Goal: Task Accomplishment & Management: Use online tool/utility

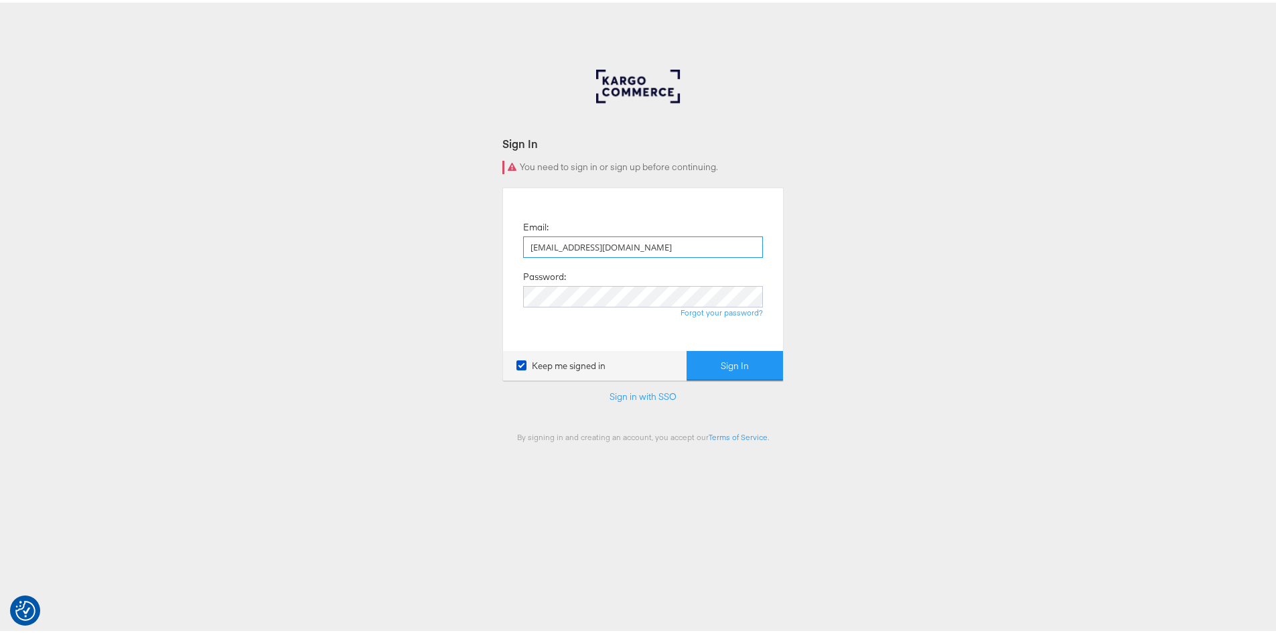
type input "rola.tarek@assemblyglobal.com"
click at [686, 348] on button "Sign In" at bounding box center [734, 363] width 96 height 30
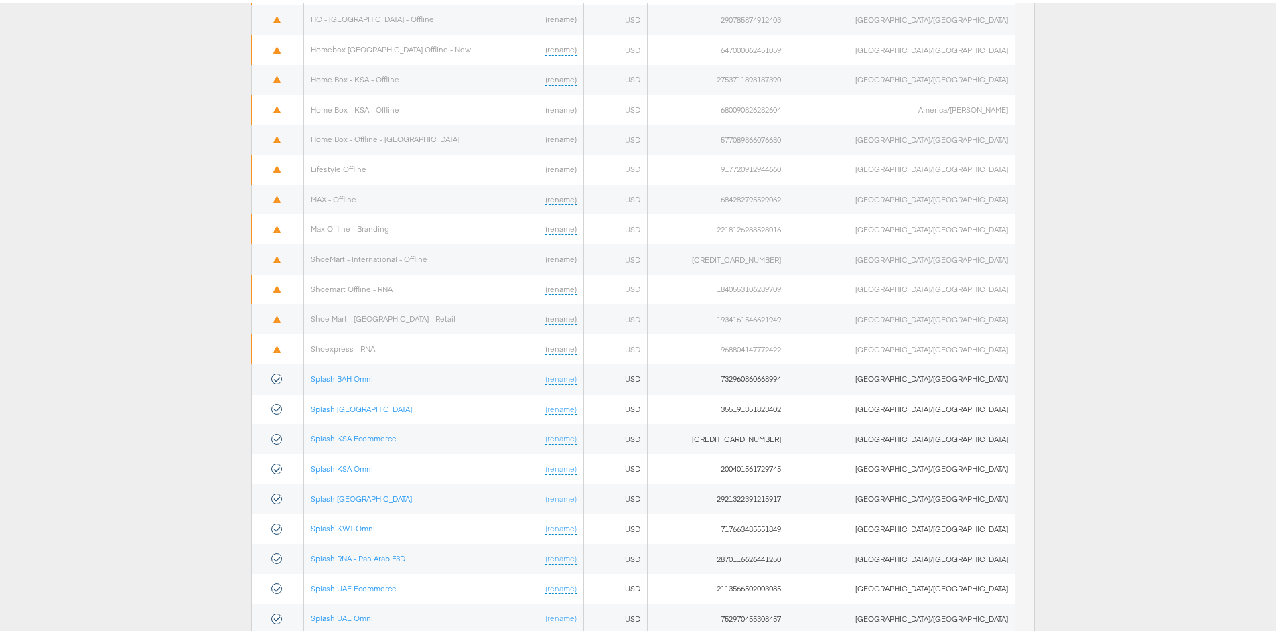
scroll to position [644, 0]
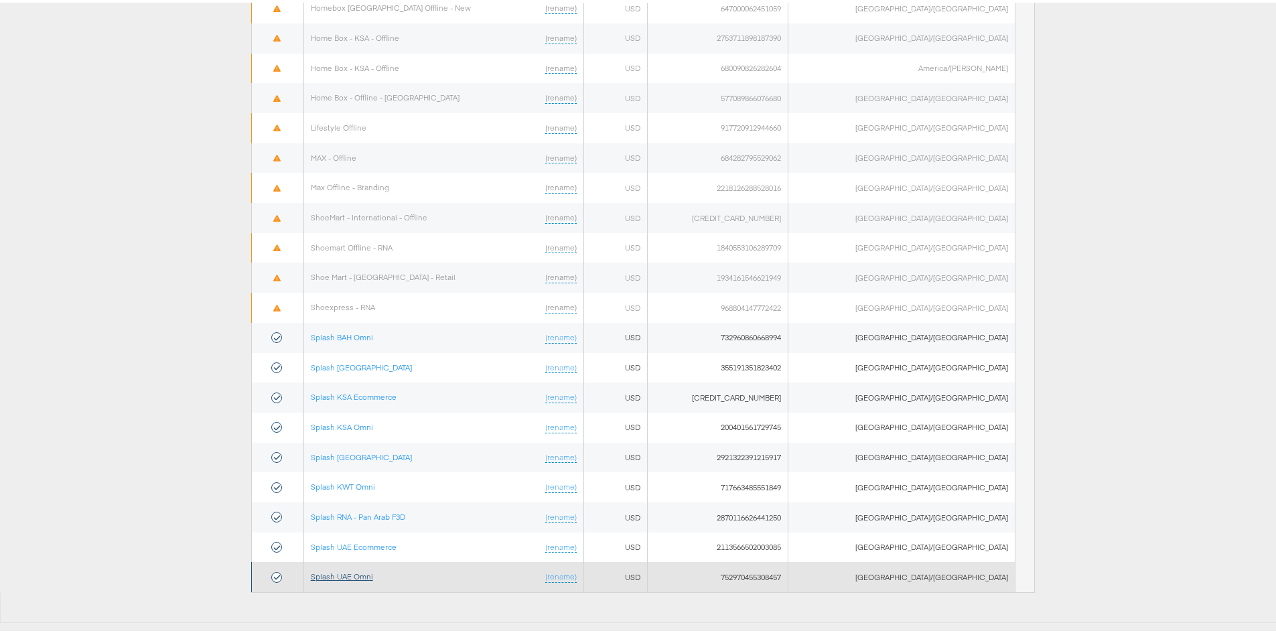
click at [352, 576] on link "Splash UAE Omni" at bounding box center [342, 574] width 62 height 10
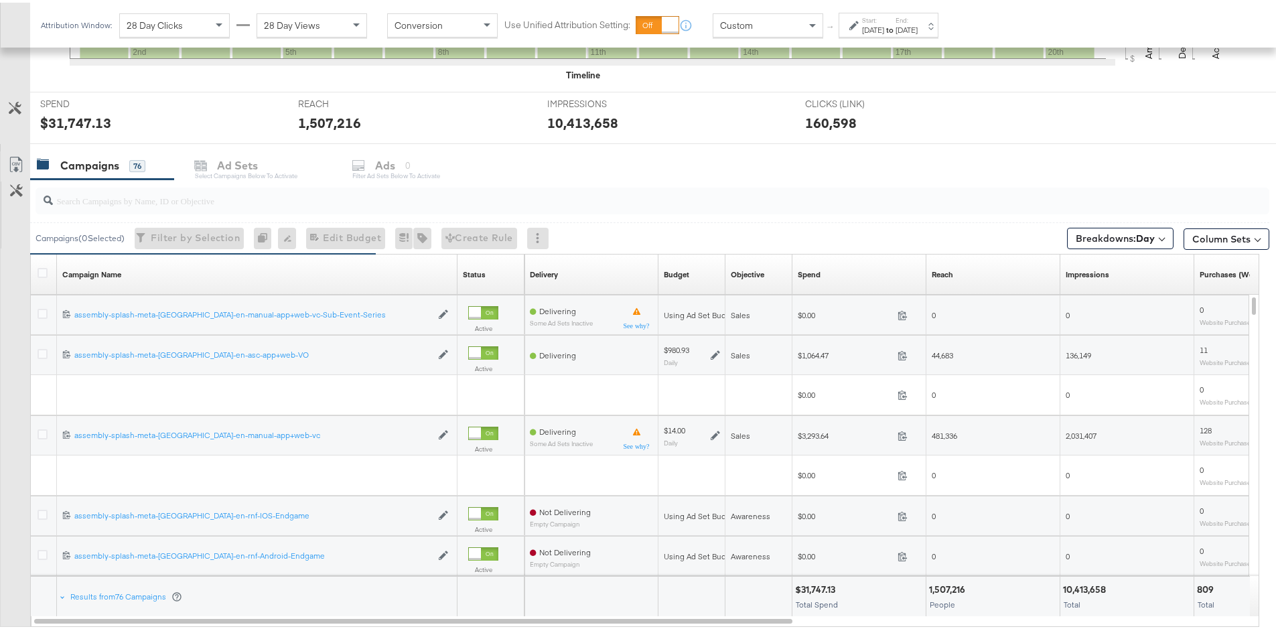
scroll to position [469, 0]
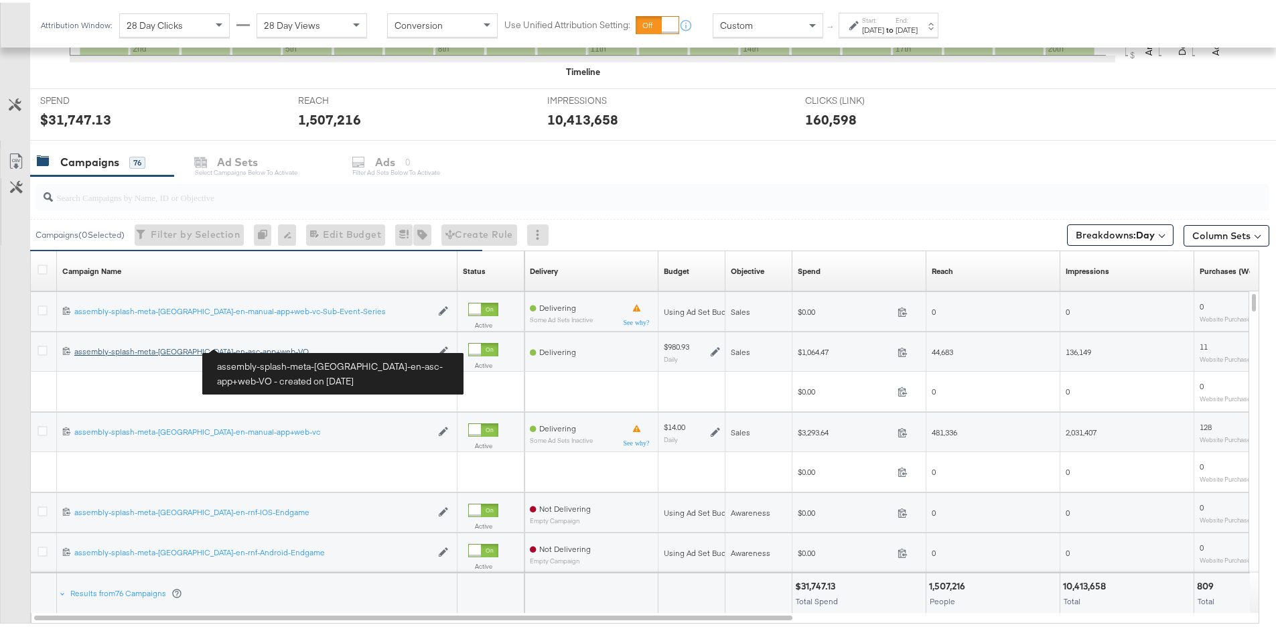
click at [152, 348] on div "assembly-splash-meta-uae-en-asc-app+web-VO assembly-splash-meta-uae-en-asc-app+…" at bounding box center [252, 349] width 357 height 11
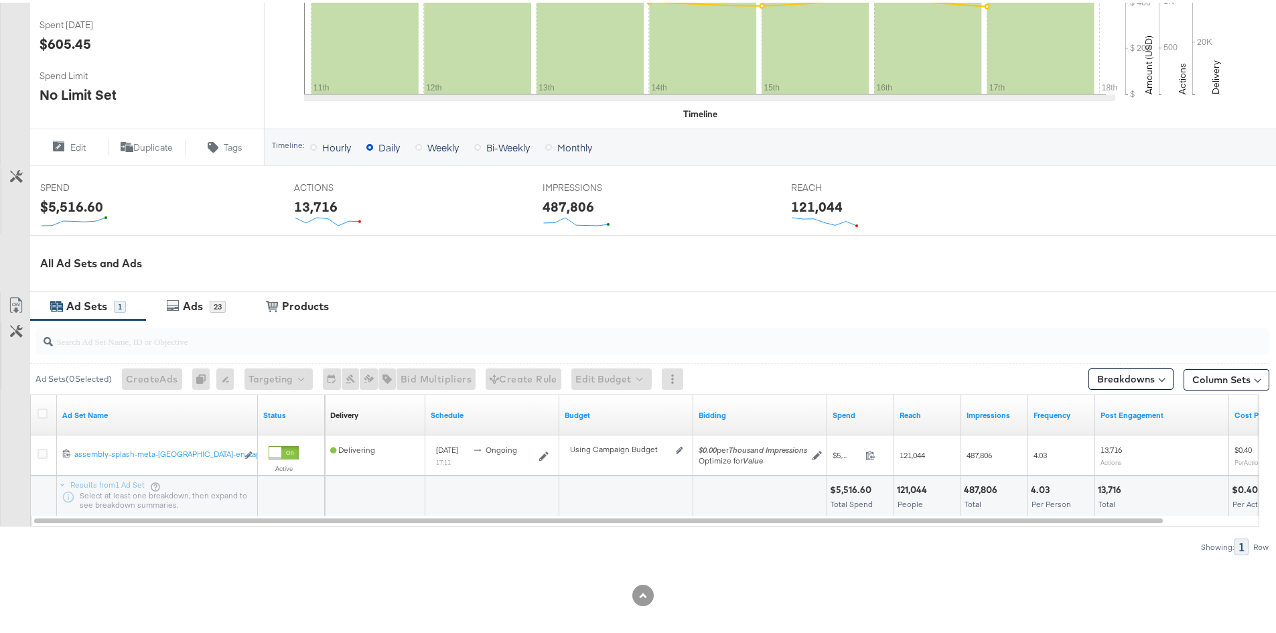
scroll to position [381, 0]
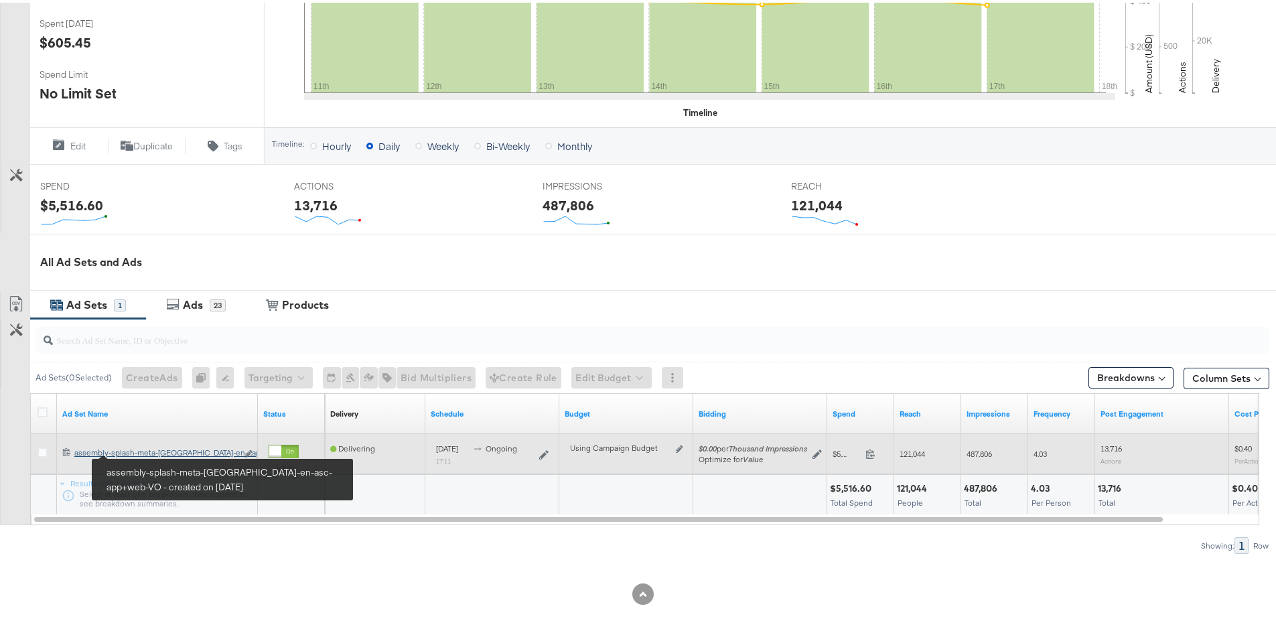
click at [142, 450] on div "assembly-splash-meta-uae-en-asc-app+web-VO assembly-splash-meta-uae-en-...app+w…" at bounding box center [155, 450] width 163 height 11
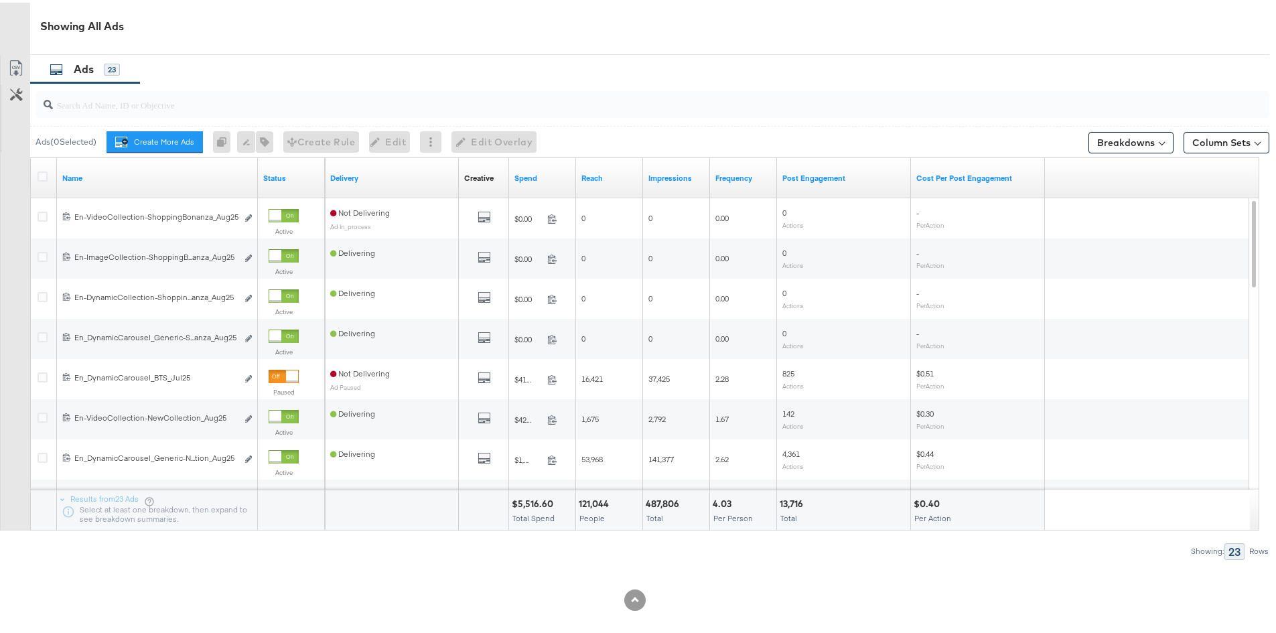
scroll to position [670, 0]
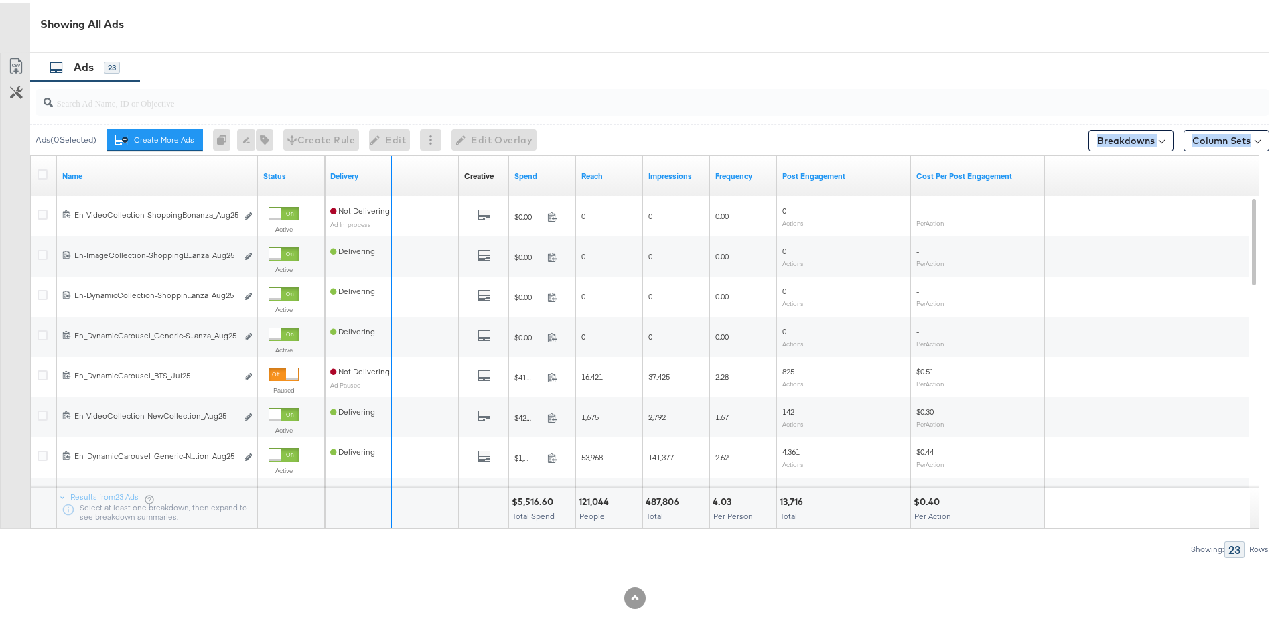
drag, startPoint x: 254, startPoint y: 161, endPoint x: 688, endPoint y: 141, distance: 435.0
click at [690, 141] on div "Ads ( 0 Selected) Create More Ads Create more ads for this ad set 0 Rename 0 ad…" at bounding box center [634, 316] width 1269 height 476
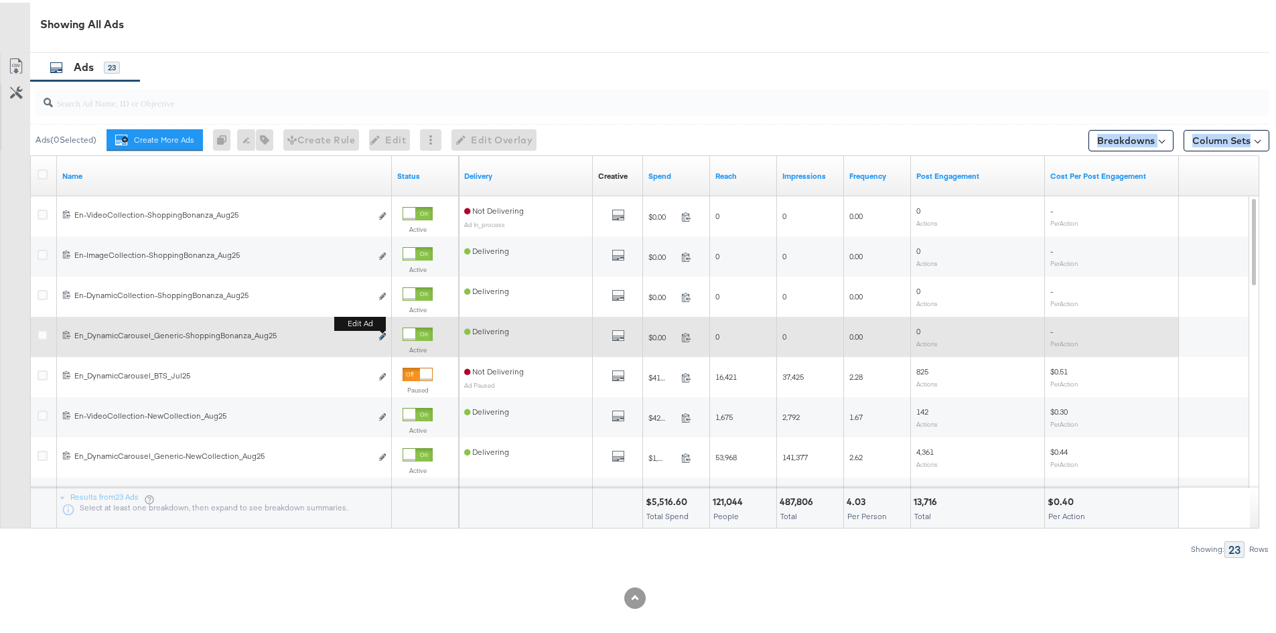
click at [384, 333] on icon "link" at bounding box center [382, 333] width 7 height 7
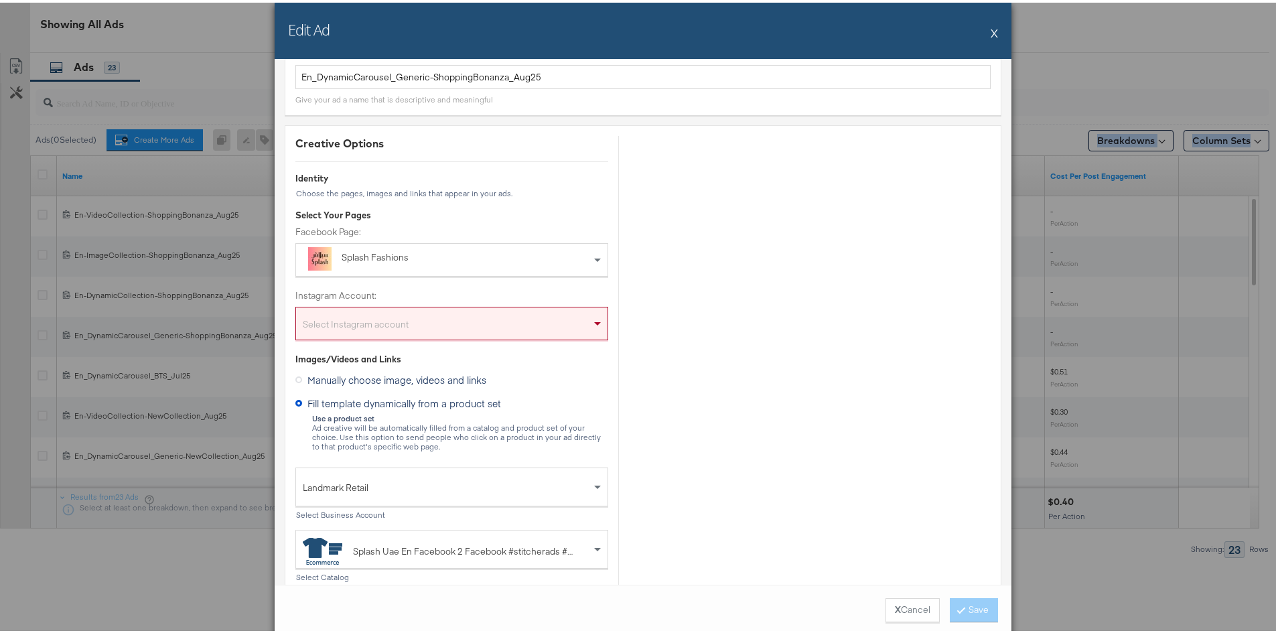
scroll to position [134, 0]
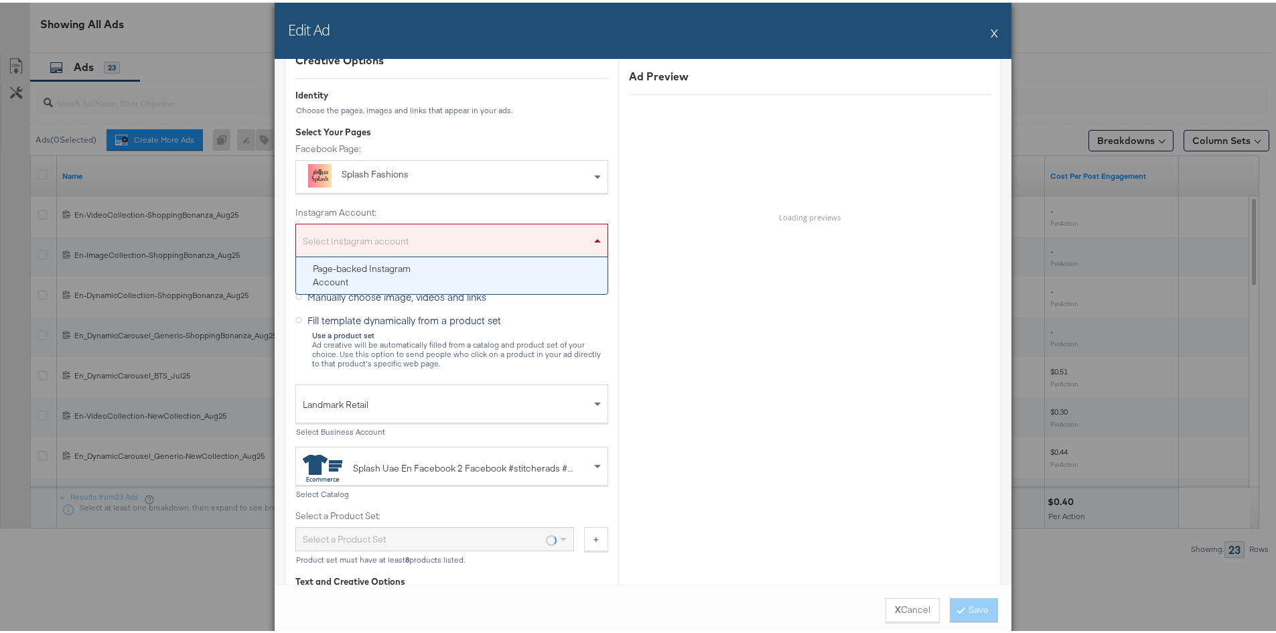
click at [558, 244] on div "Select Instagram account" at bounding box center [451, 240] width 311 height 27
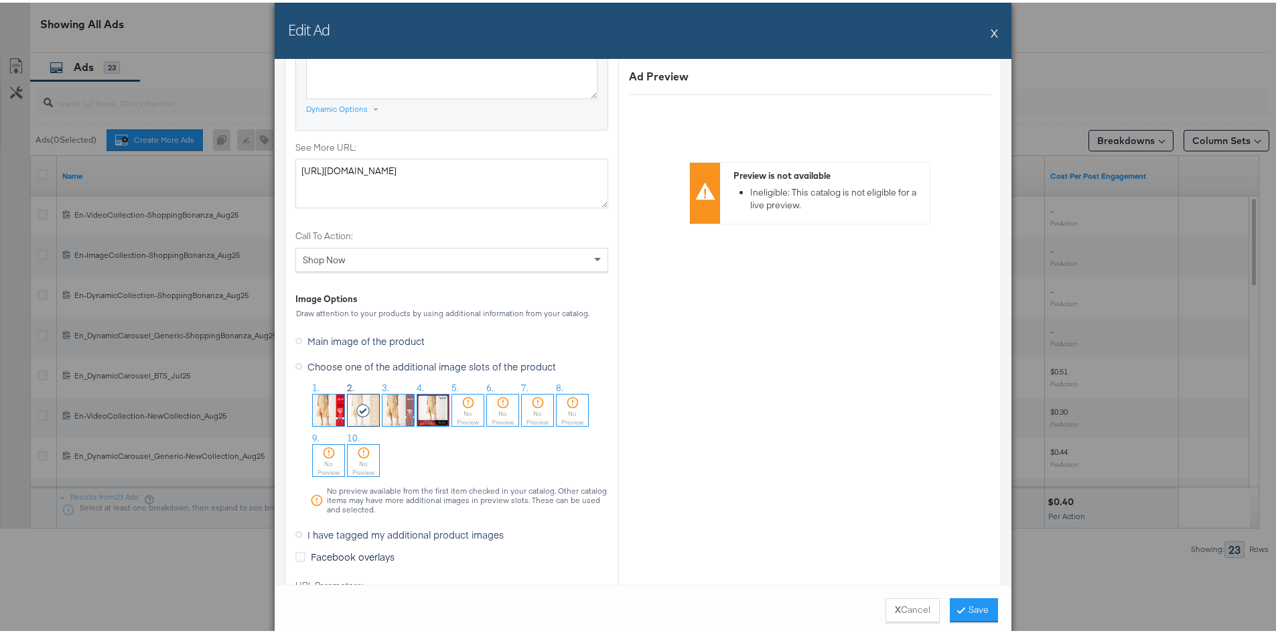
scroll to position [1272, 0]
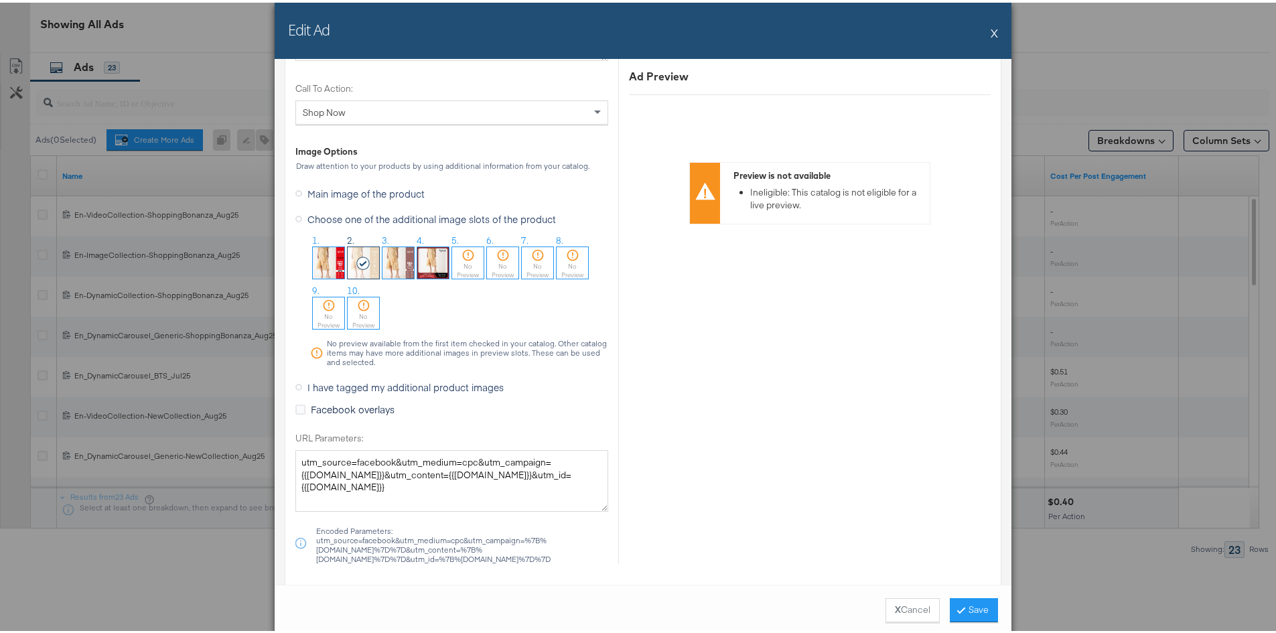
click at [364, 266] on icon at bounding box center [363, 260] width 15 height 13
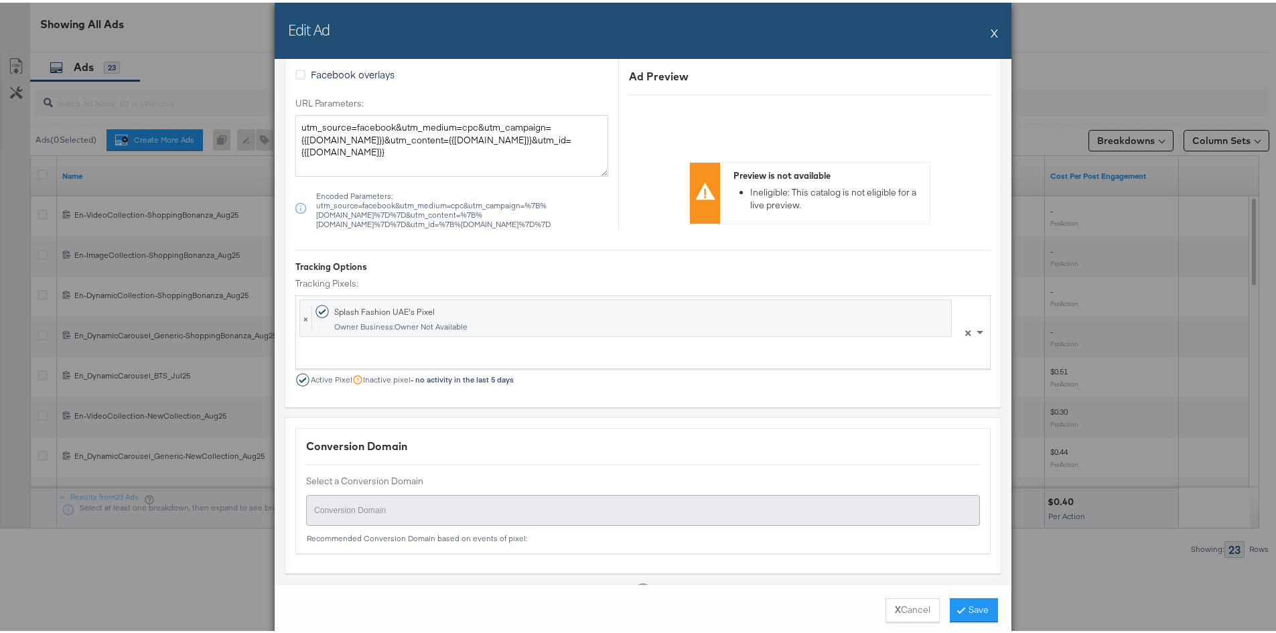
scroll to position [1648, 0]
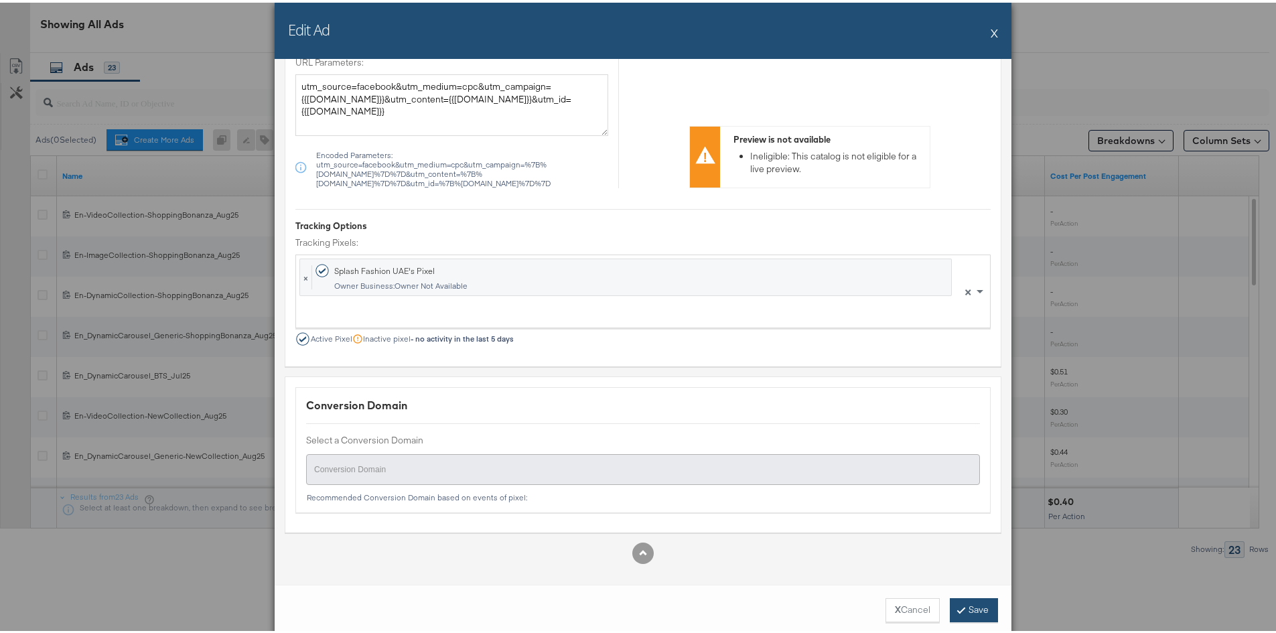
click at [970, 613] on button "Save" at bounding box center [974, 607] width 48 height 24
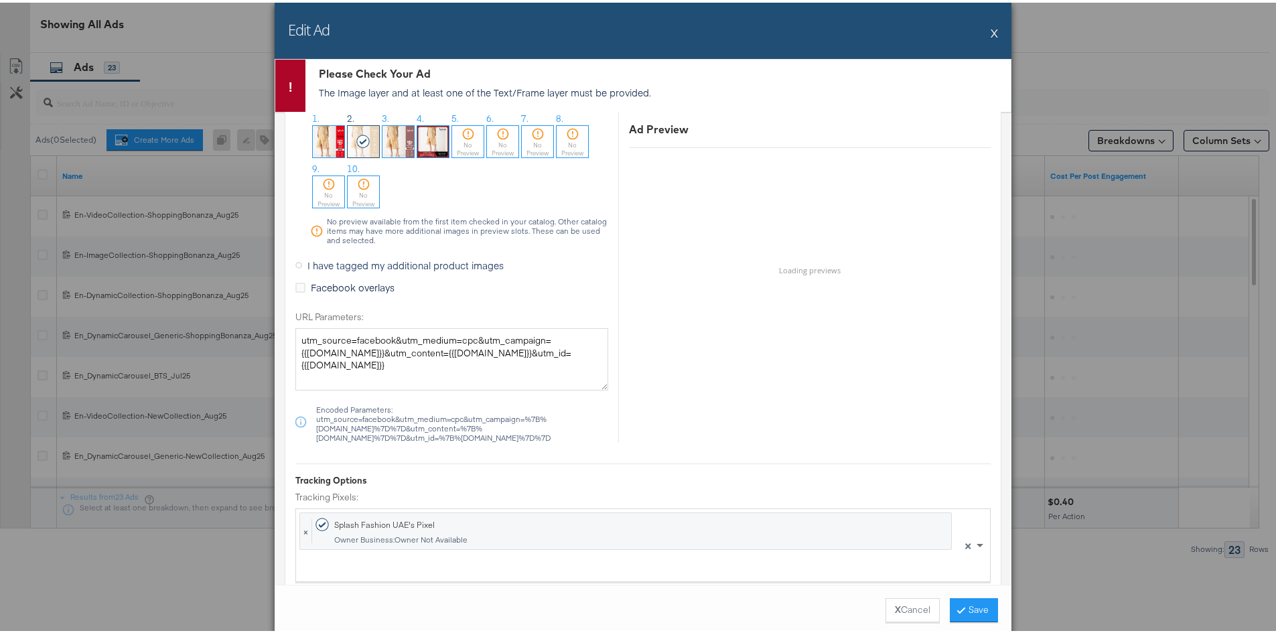
scroll to position [1246, 0]
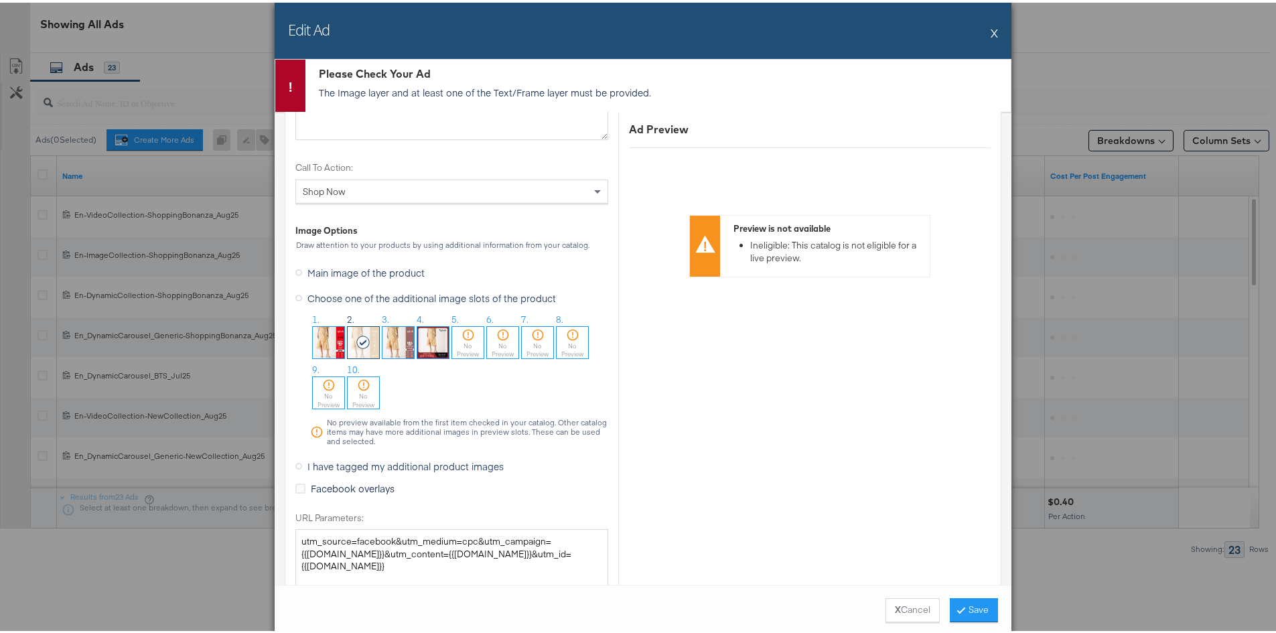
click at [359, 342] on icon at bounding box center [363, 339] width 15 height 13
